Goal: Navigation & Orientation: Find specific page/section

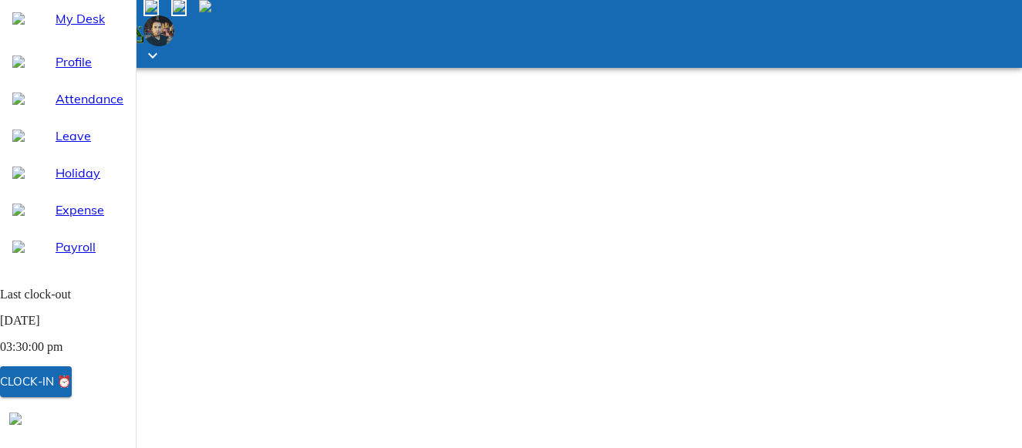
select select "9"
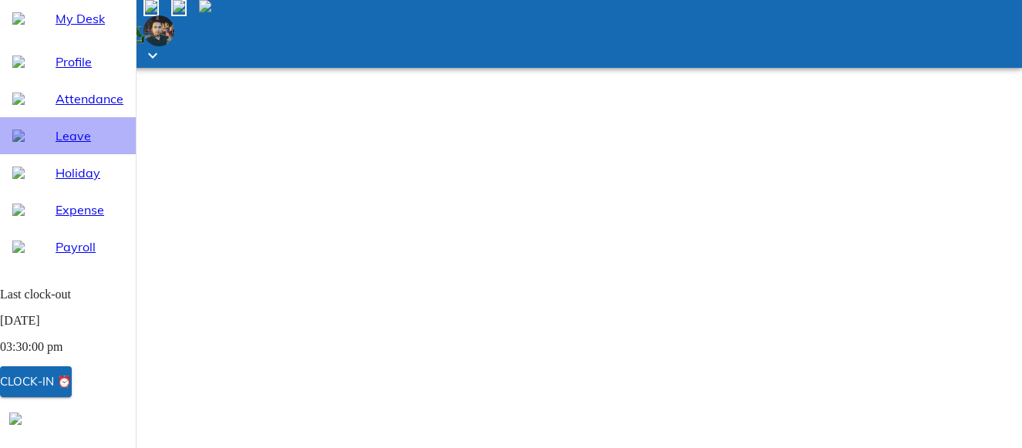
click at [68, 145] on span "Leave" at bounding box center [90, 136] width 68 height 19
select select "9"
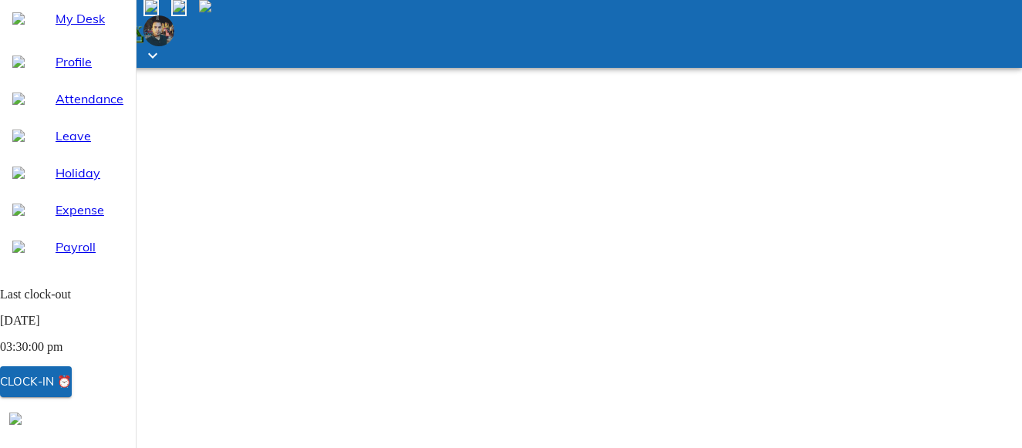
click at [56, 182] on span "Holiday" at bounding box center [90, 173] width 68 height 19
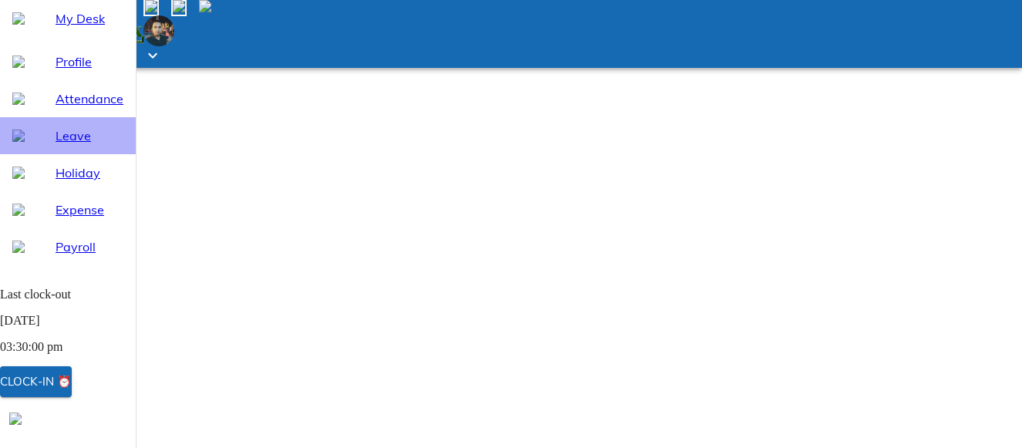
click at [59, 145] on span "Leave" at bounding box center [90, 136] width 68 height 19
select select "9"
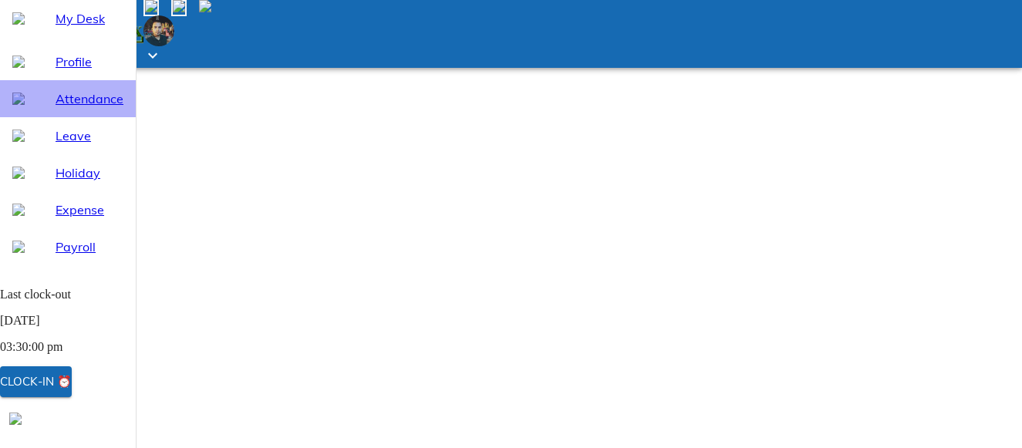
click at [81, 108] on span "Attendance" at bounding box center [90, 99] width 68 height 19
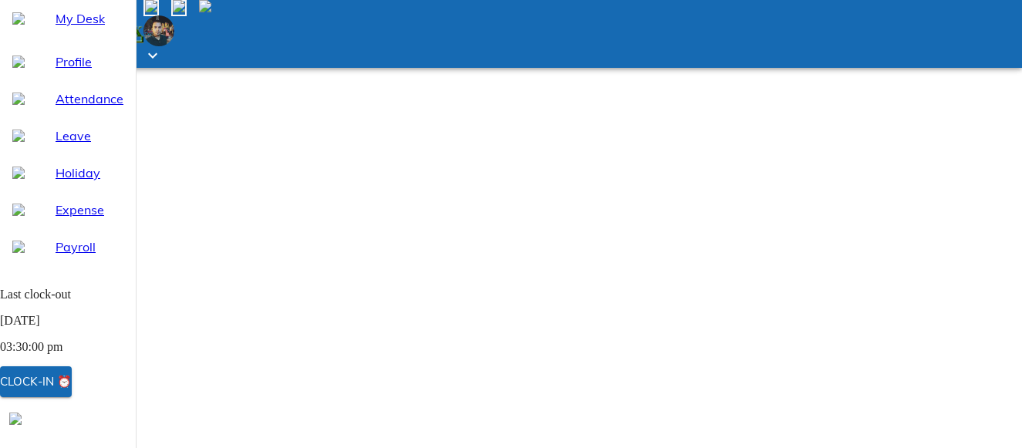
select select "9"
